Goal: Task Accomplishment & Management: Use online tool/utility

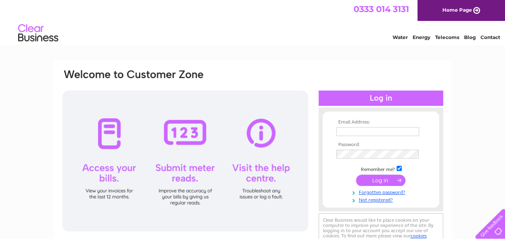
type input "info@kelsoflowers.co.uk"
click at [381, 175] on input "submit" at bounding box center [380, 180] width 49 height 11
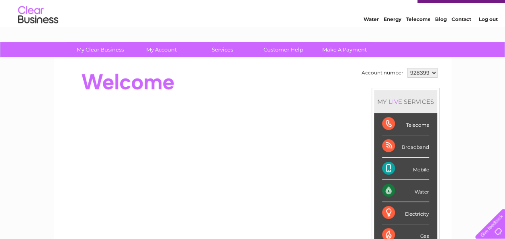
scroll to position [2, 0]
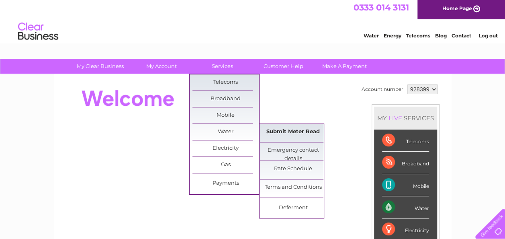
click at [275, 128] on link "Submit Meter Read" at bounding box center [293, 132] width 66 height 16
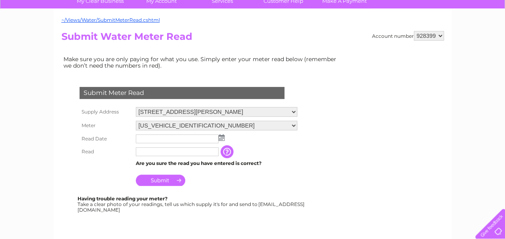
scroll to position [97, 0]
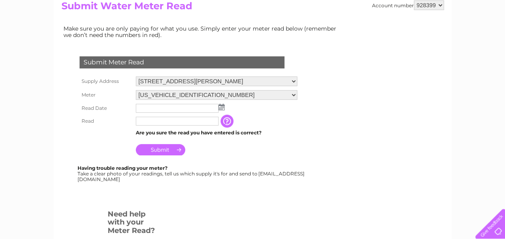
click at [222, 107] on img at bounding box center [222, 107] width 6 height 6
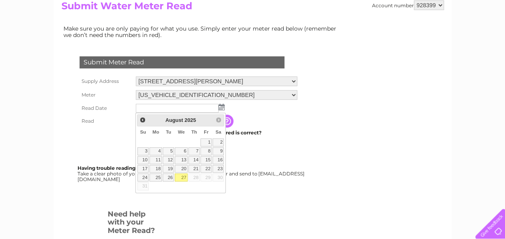
click at [182, 177] on link "27" at bounding box center [181, 177] width 13 height 8
type input "[DATE]"
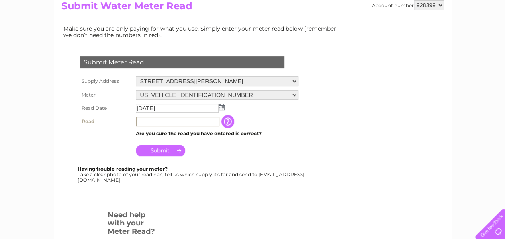
click at [185, 121] on input "text" at bounding box center [178, 122] width 84 height 10
click at [300, 124] on td "The reading you have just taken from your water meter. Our records indicate you…" at bounding box center [268, 122] width 64 height 14
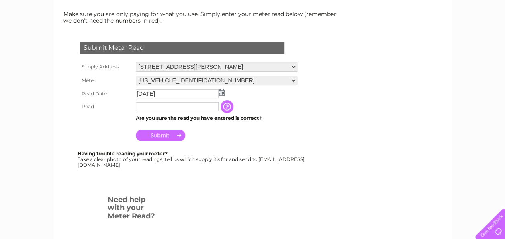
scroll to position [113, 0]
